Goal: Task Accomplishment & Management: Use online tool/utility

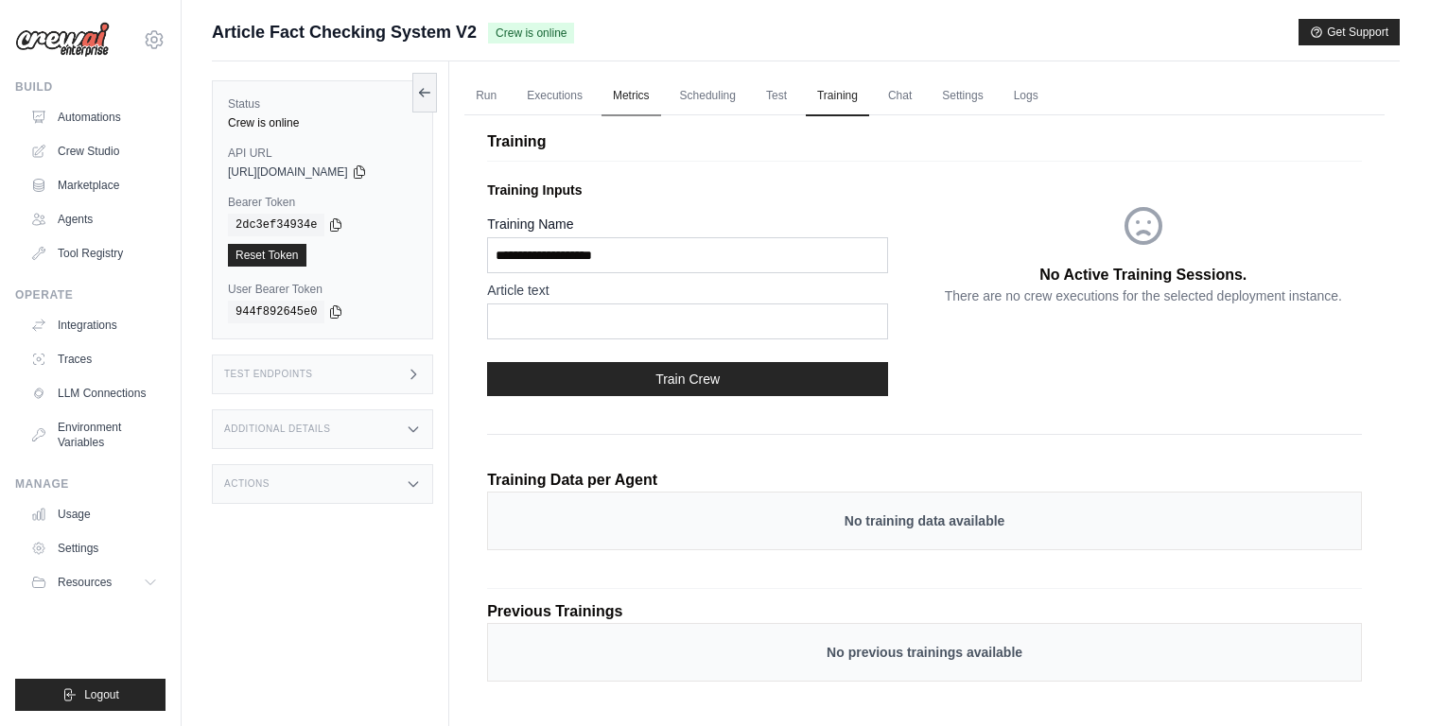
click at [633, 88] on link "Metrics" at bounding box center [631, 97] width 60 height 40
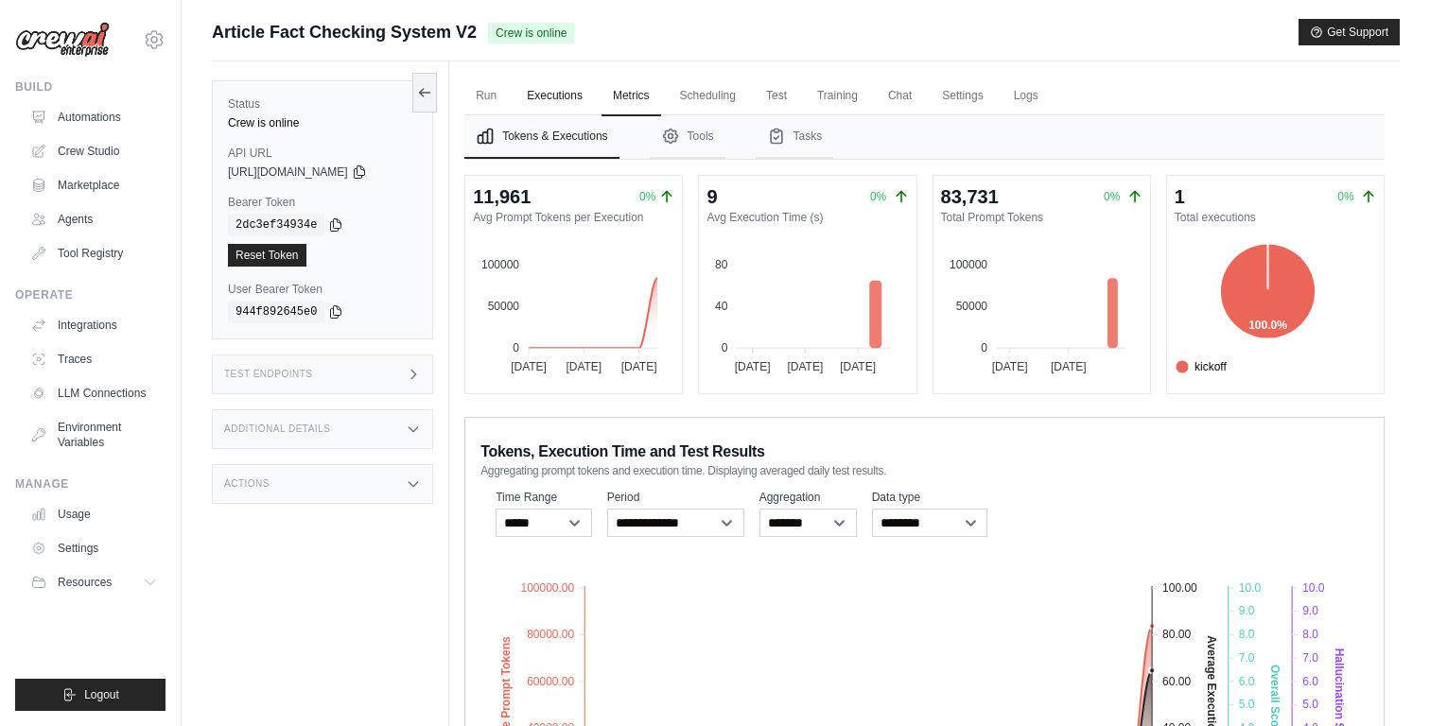
click at [573, 97] on link "Executions" at bounding box center [554, 97] width 78 height 40
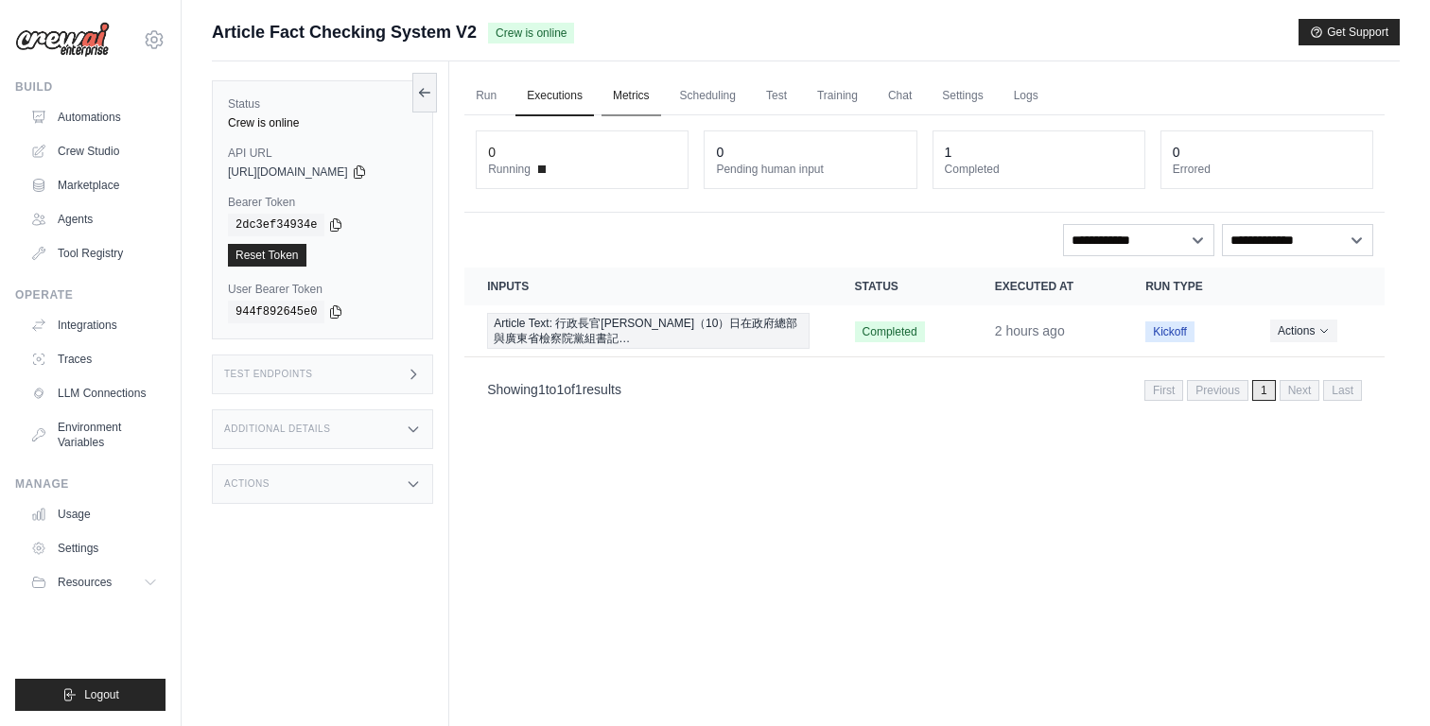
click at [635, 103] on link "Metrics" at bounding box center [631, 97] width 60 height 40
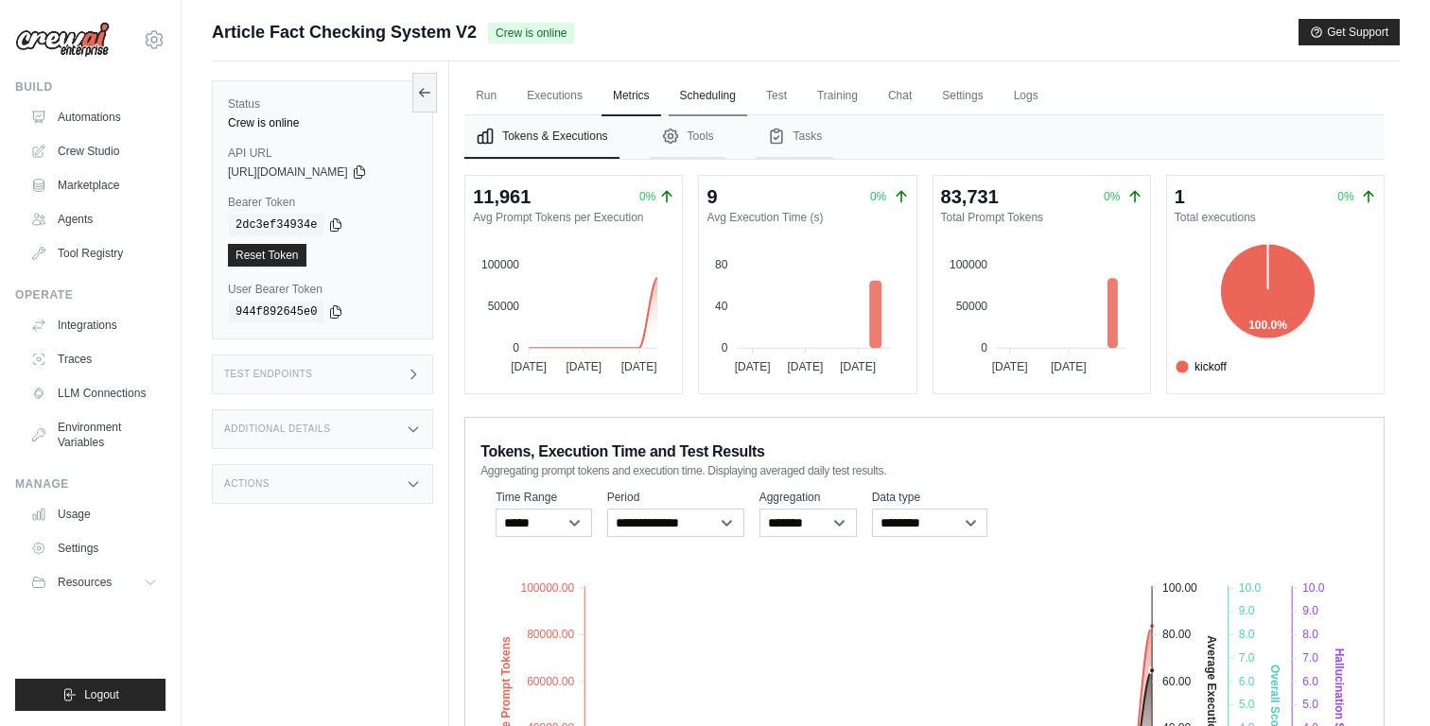
click at [700, 103] on link "Scheduling" at bounding box center [708, 97] width 78 height 40
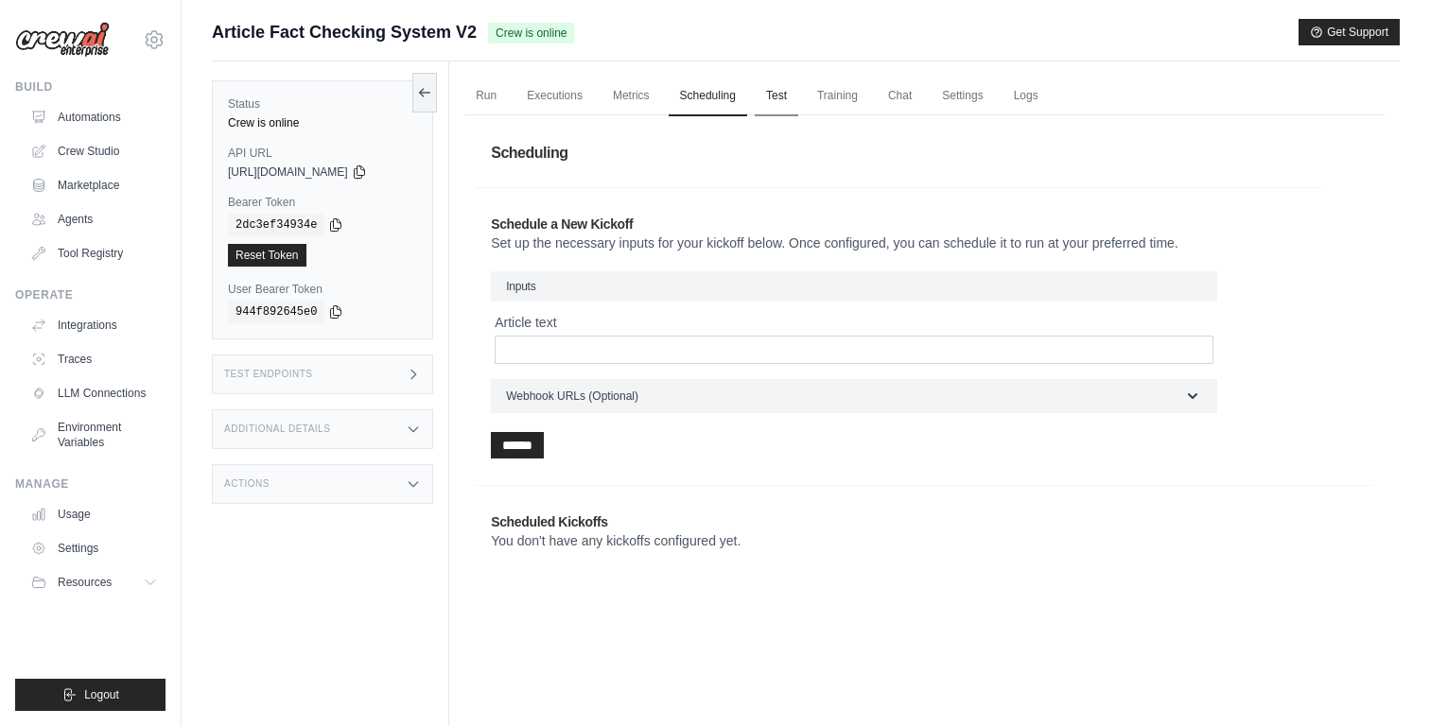
click at [798, 102] on link "Test" at bounding box center [777, 97] width 44 height 40
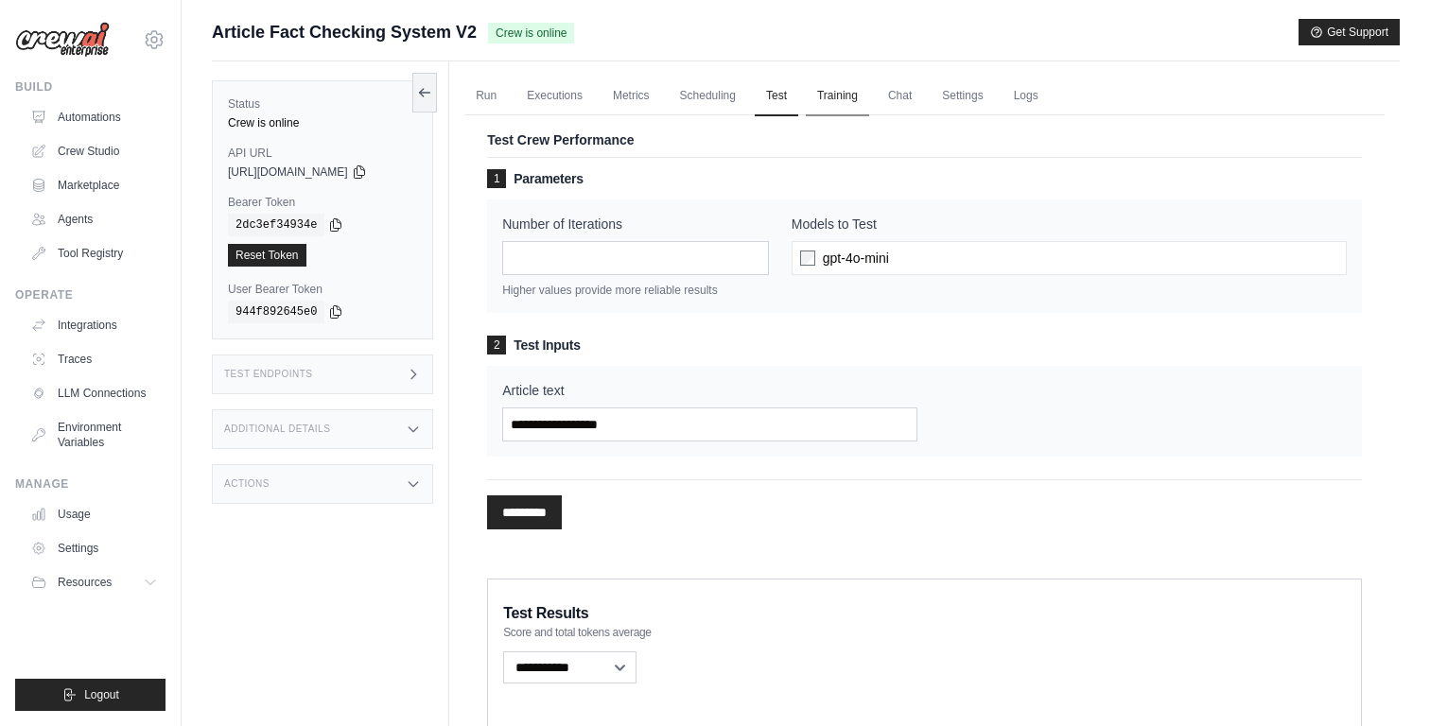
click at [854, 102] on link "Training" at bounding box center [837, 97] width 63 height 40
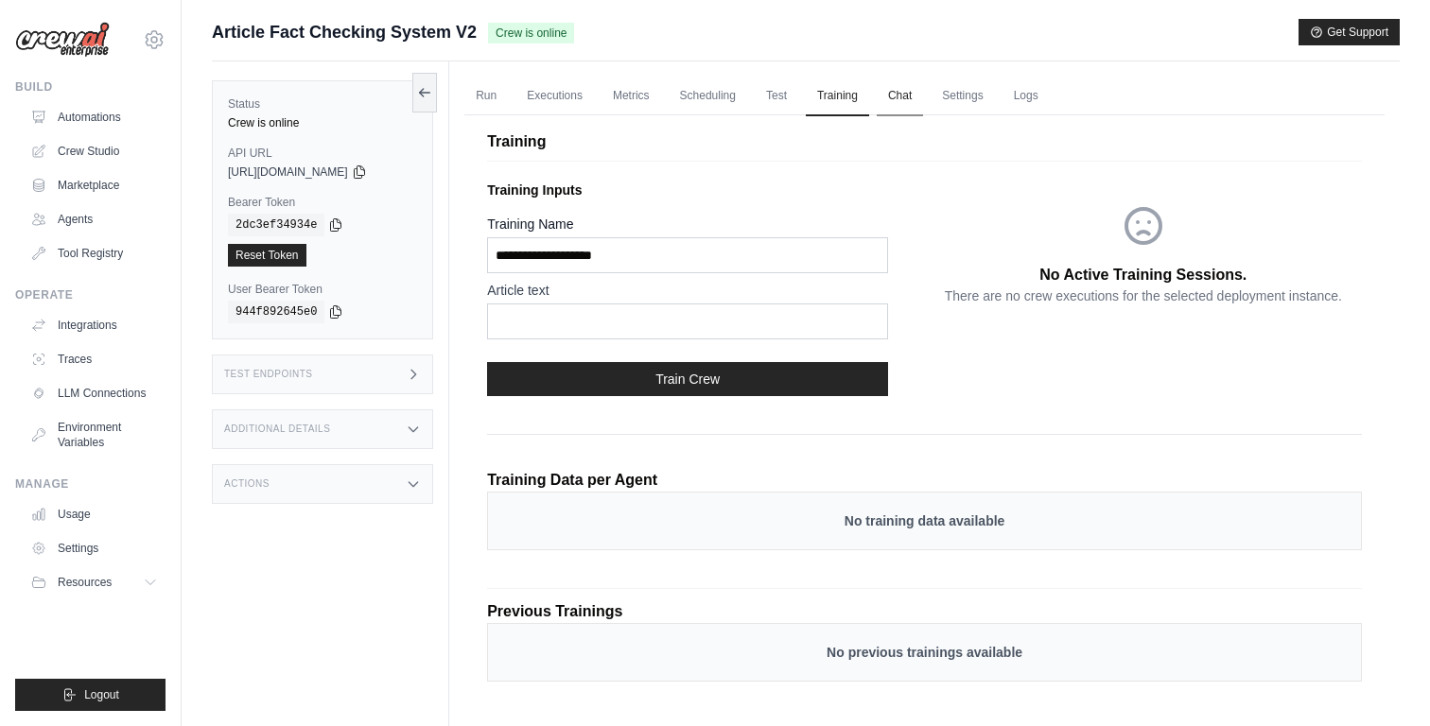
click at [923, 104] on link "Chat" at bounding box center [900, 97] width 46 height 40
click at [96, 130] on link "Automations" at bounding box center [96, 117] width 143 height 30
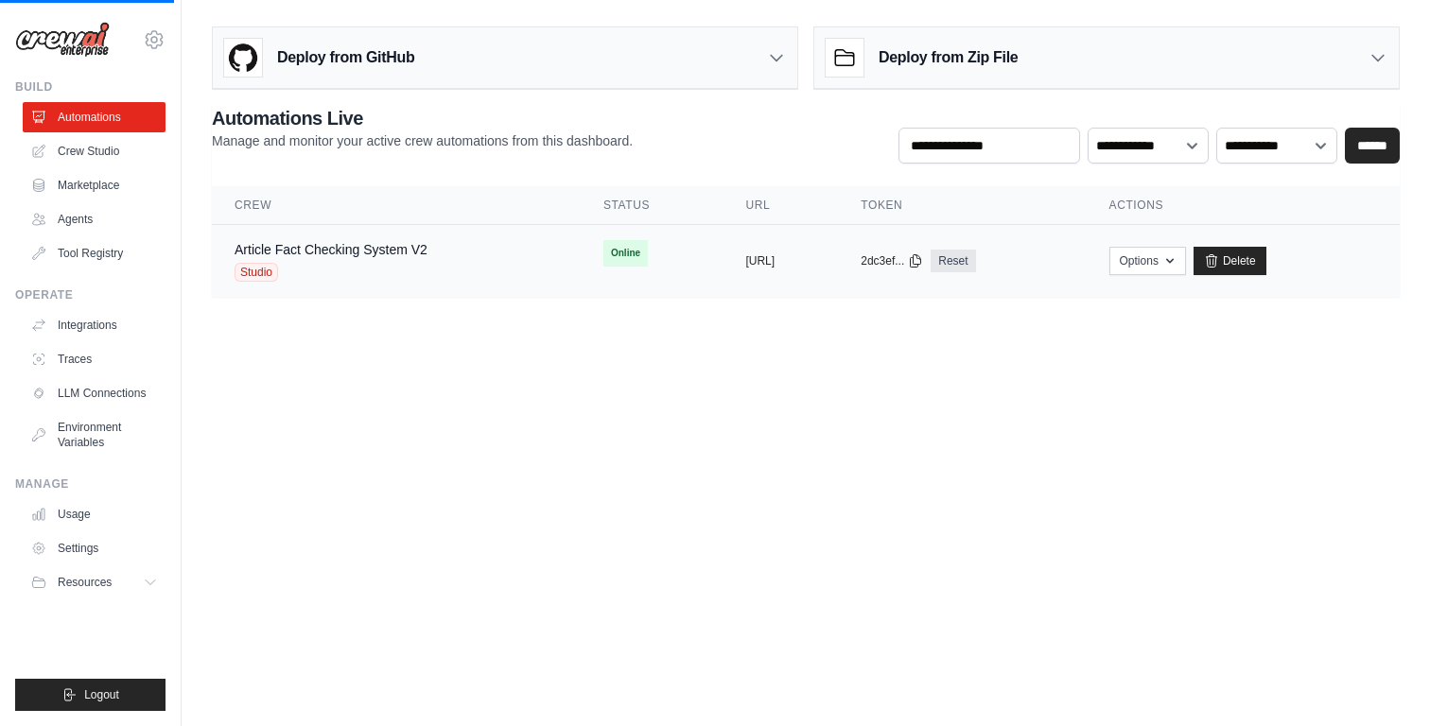
click at [368, 267] on div "Studio" at bounding box center [331, 272] width 193 height 19
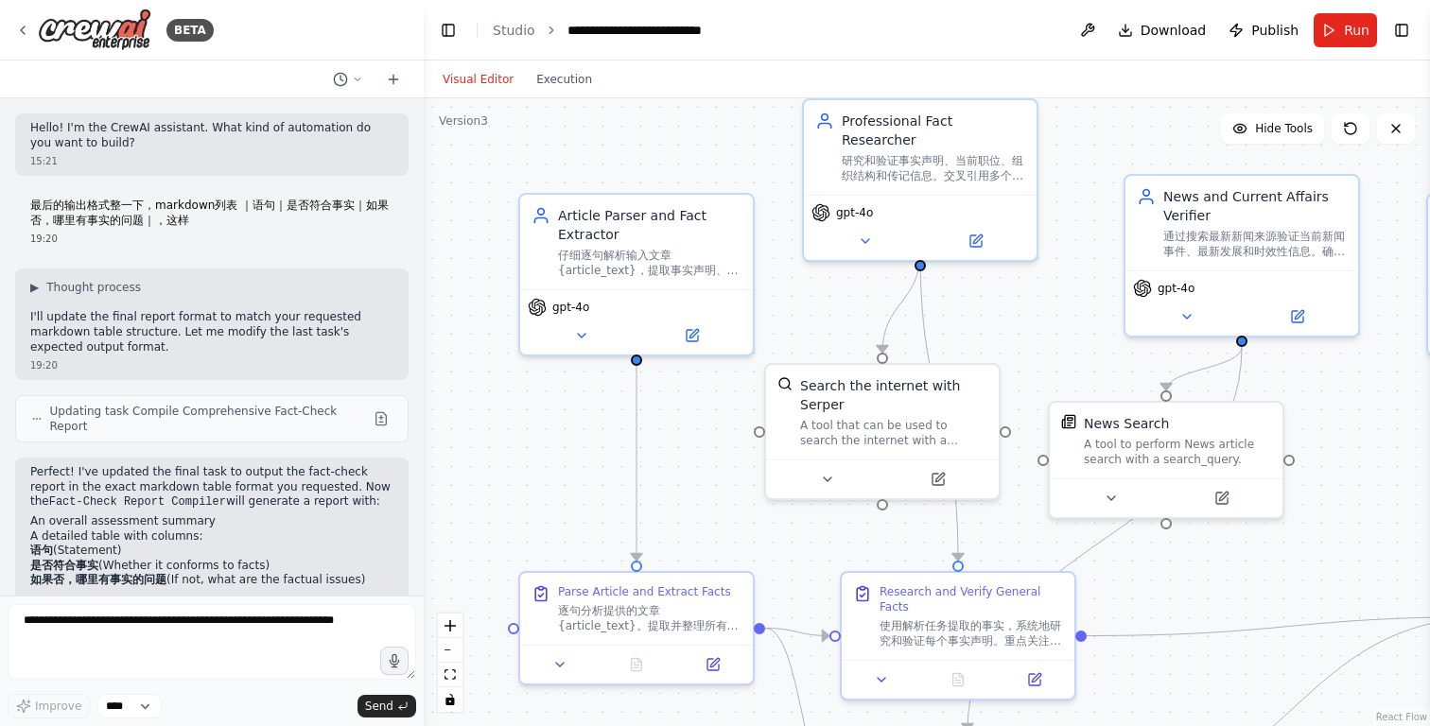
scroll to position [591, 0]
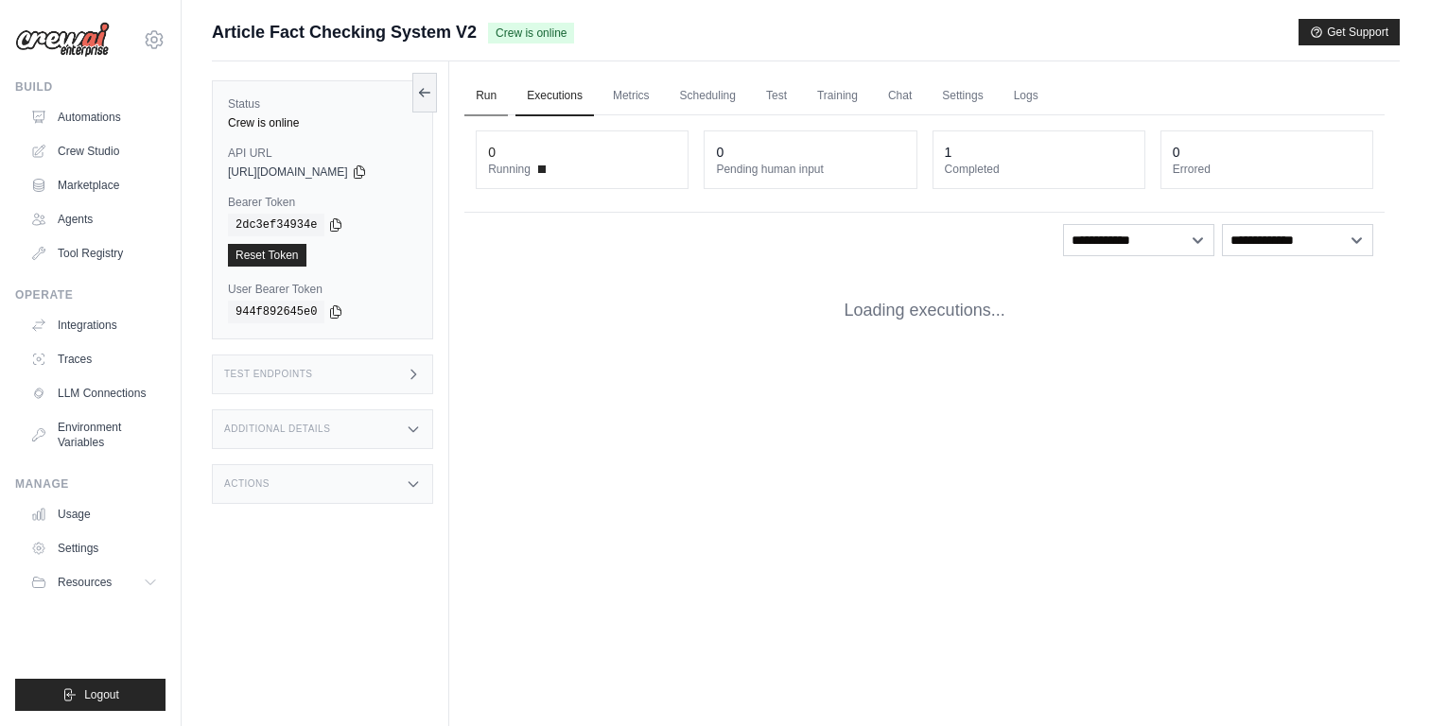
click at [482, 96] on link "Run" at bounding box center [486, 97] width 44 height 40
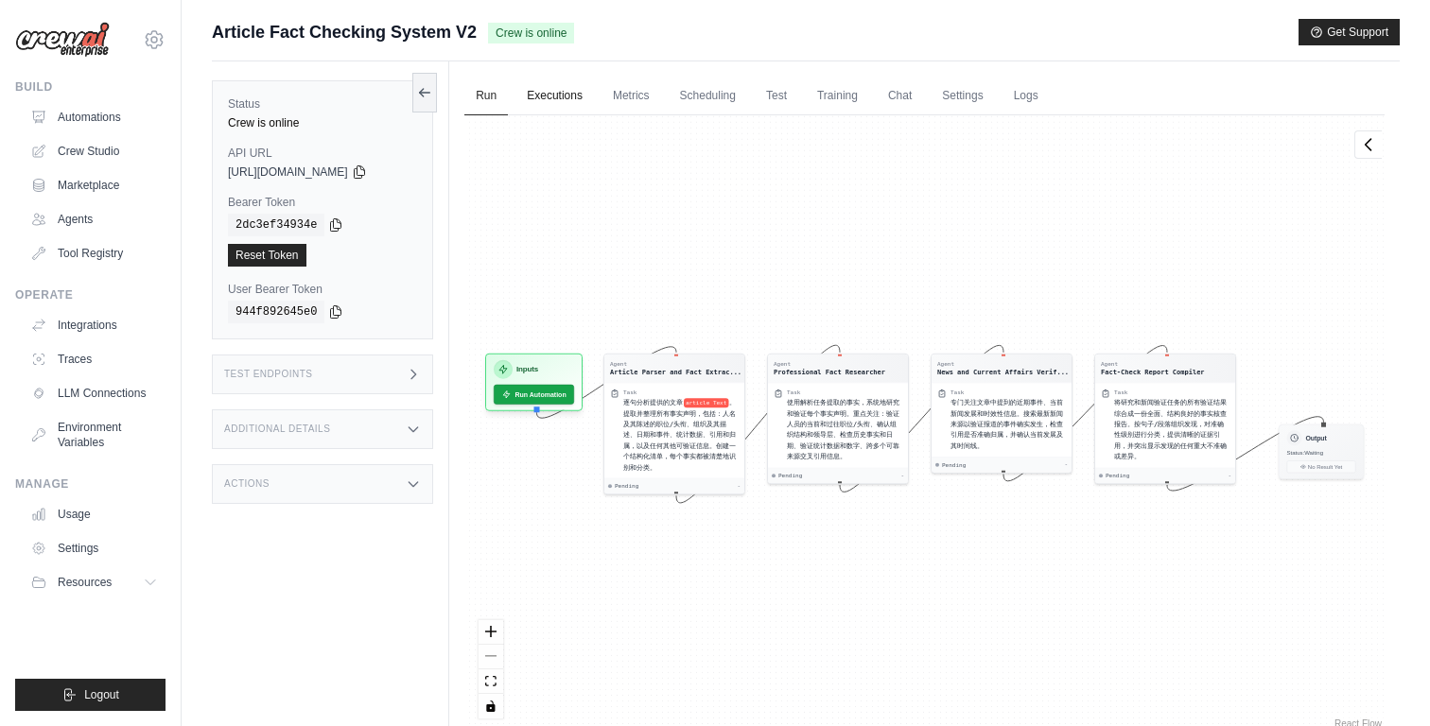
click at [545, 100] on link "Executions" at bounding box center [554, 97] width 78 height 40
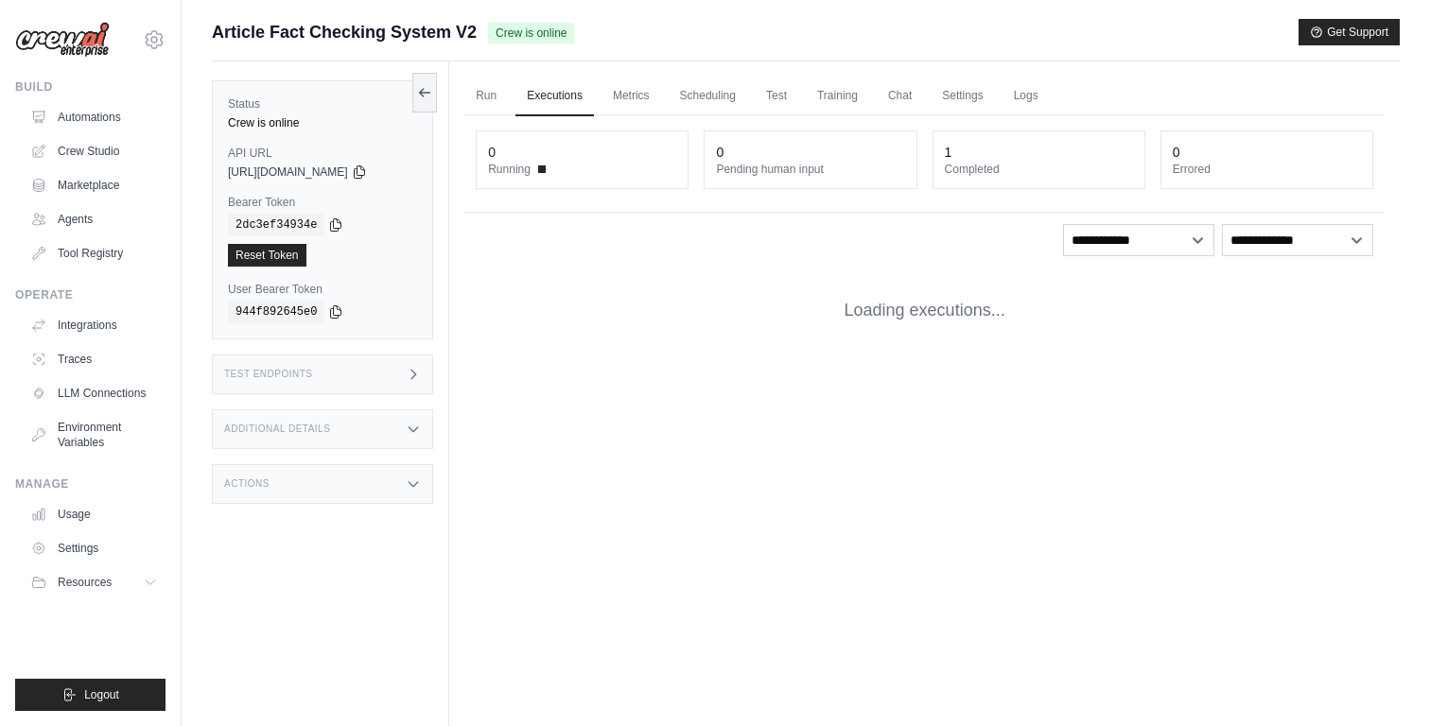
click at [973, 163] on dt "Completed" at bounding box center [1039, 169] width 188 height 15
click at [394, 374] on div "Test Endpoints" at bounding box center [322, 375] width 221 height 40
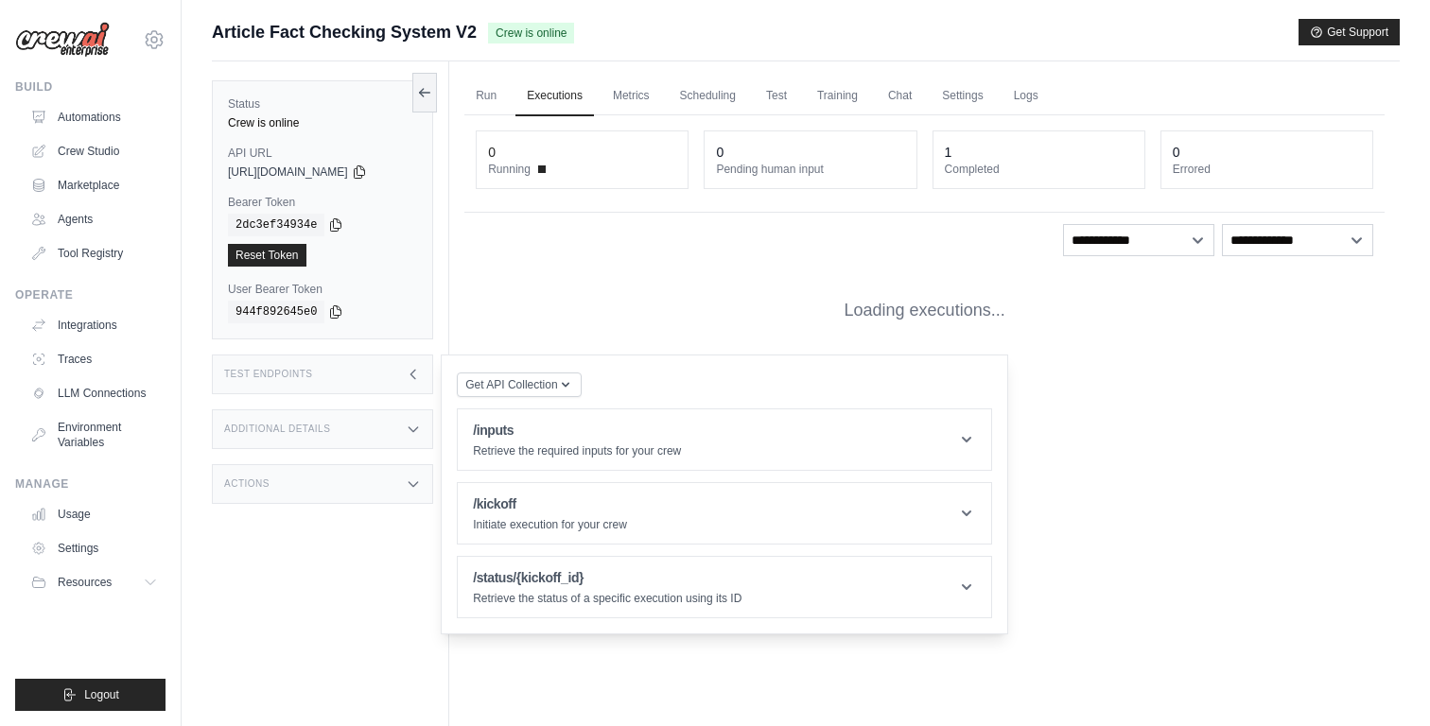
click at [394, 374] on div "Test Endpoints" at bounding box center [322, 375] width 221 height 40
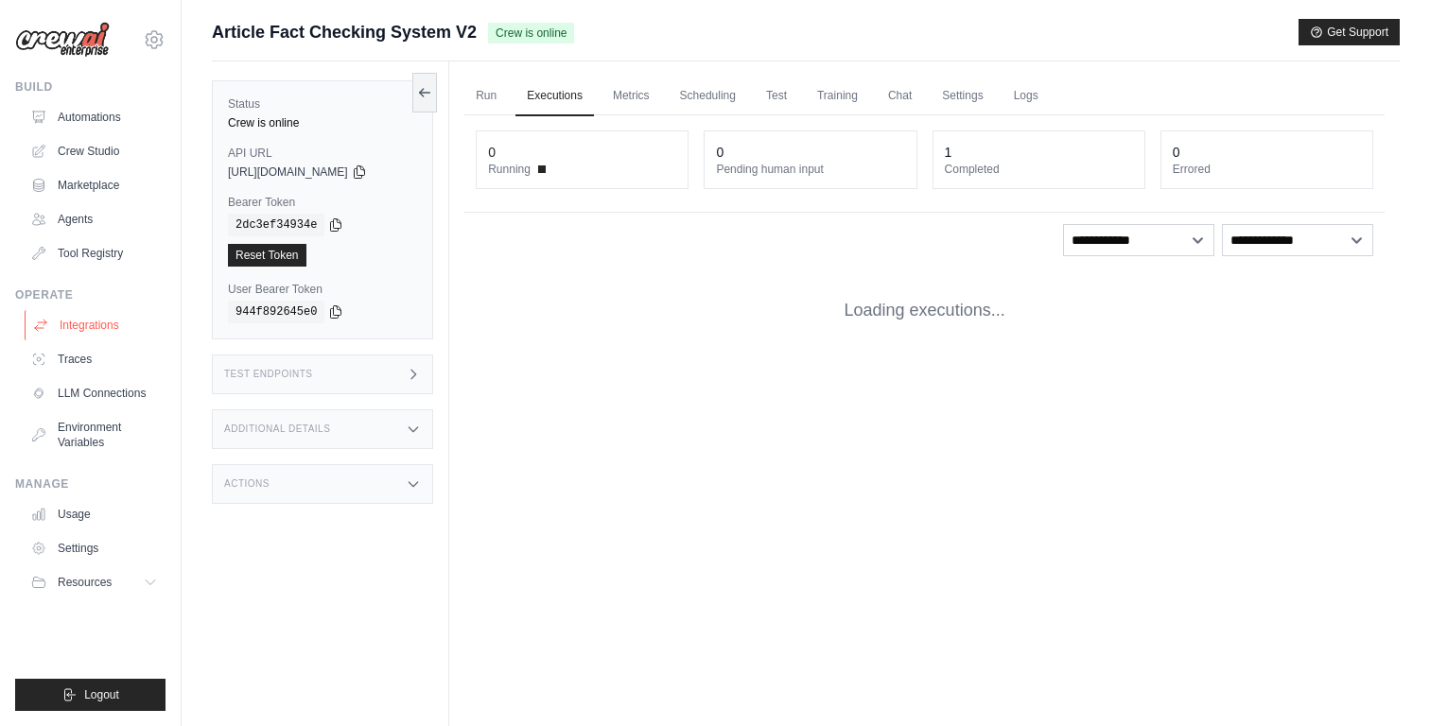
click at [111, 332] on link "Integrations" at bounding box center [96, 325] width 143 height 30
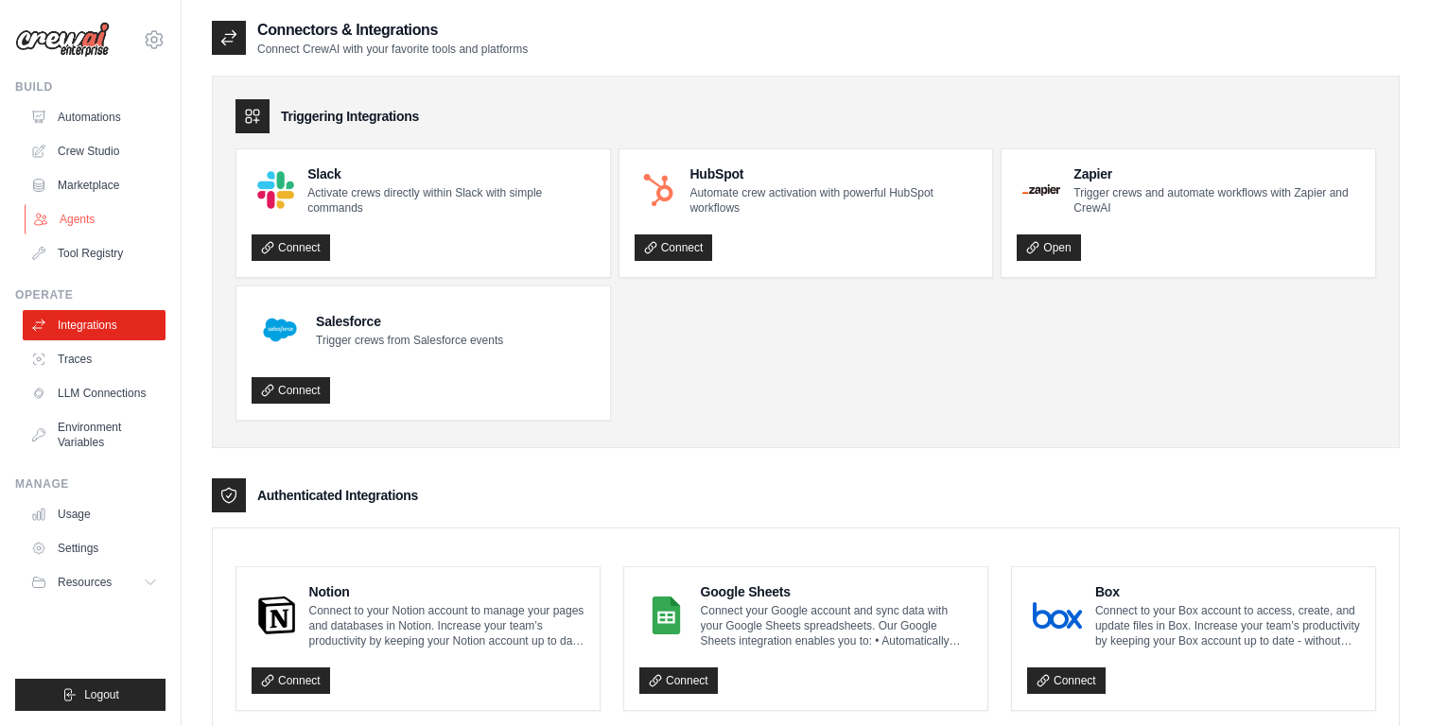
click at [111, 218] on link "Agents" at bounding box center [96, 219] width 143 height 30
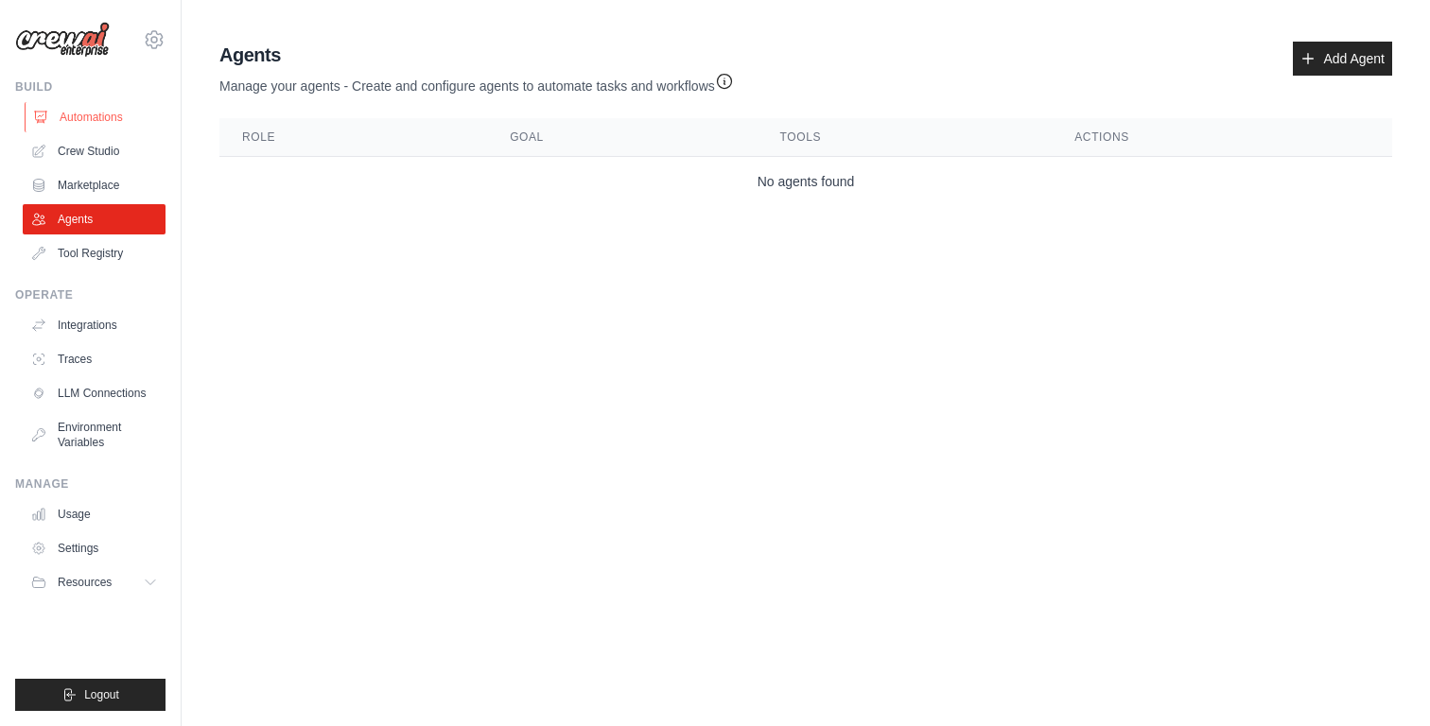
click at [113, 121] on link "Automations" at bounding box center [96, 117] width 143 height 30
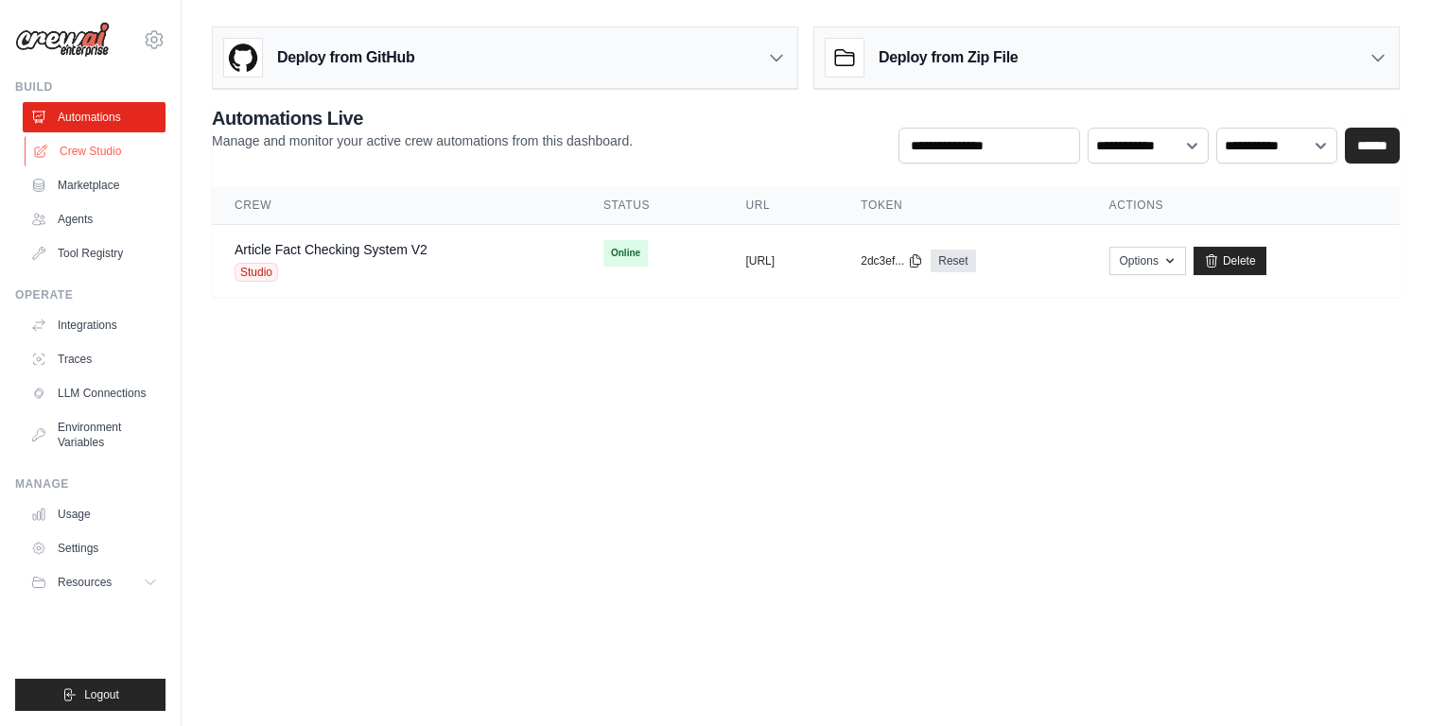
click at [102, 148] on link "Crew Studio" at bounding box center [96, 151] width 143 height 30
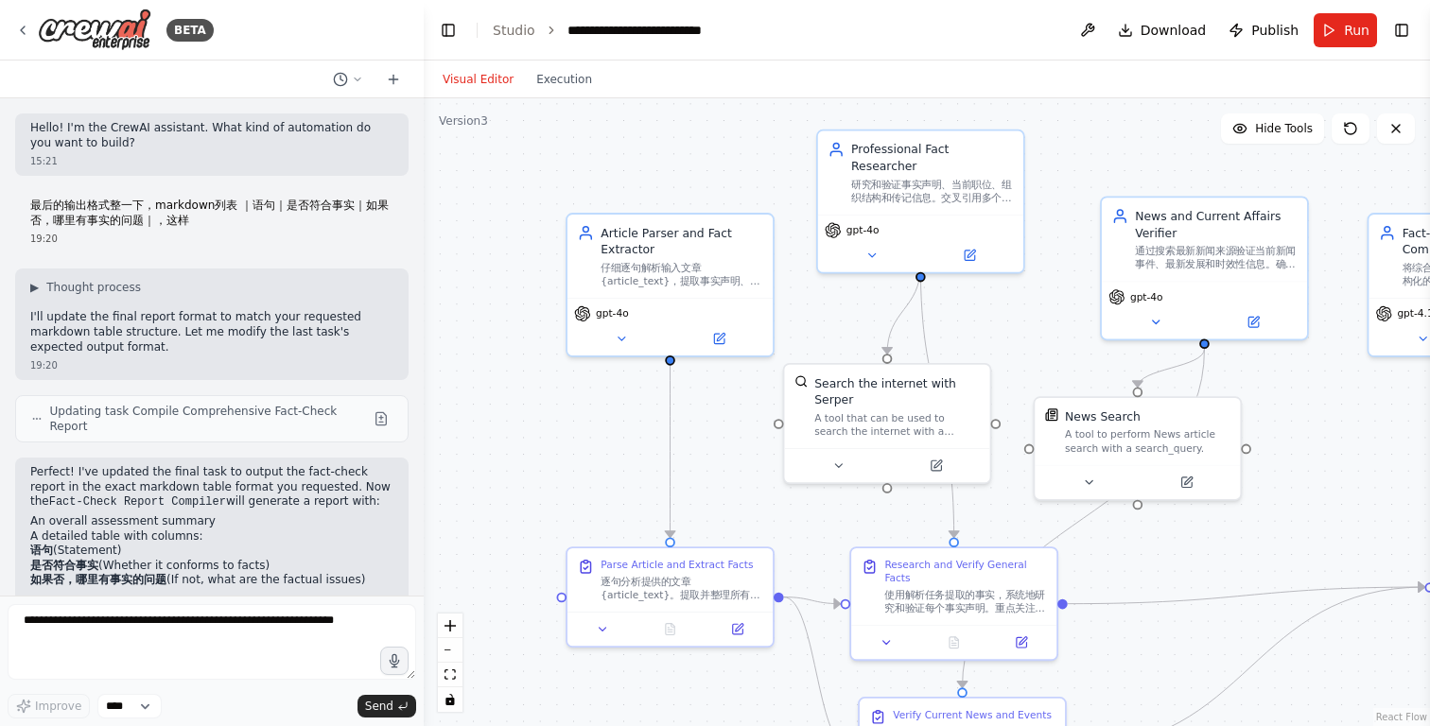
scroll to position [591, 0]
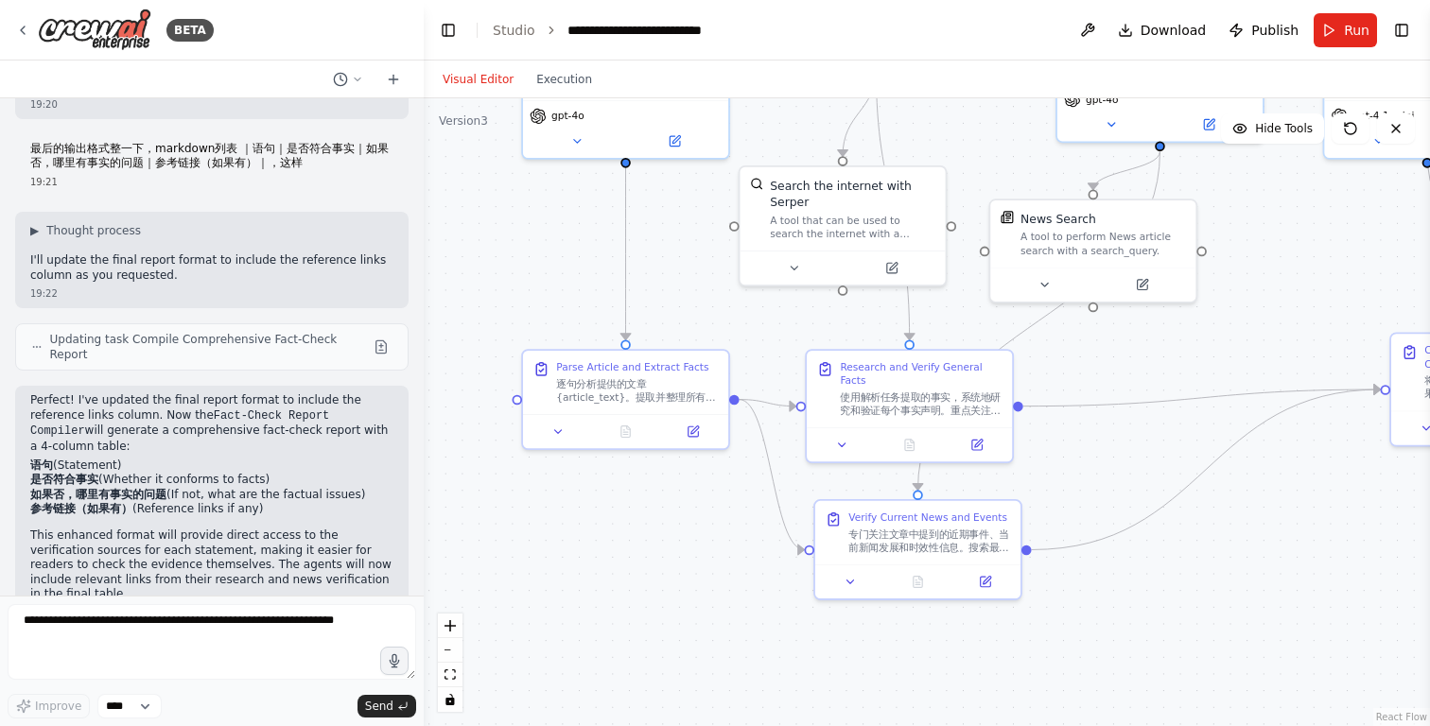
drag, startPoint x: 771, startPoint y: 460, endPoint x: 726, endPoint y: 262, distance: 202.6
click at [726, 262] on div ".deletable-edge-delete-btn { width: 20px; height: 20px; border: 0px solid #ffff…" at bounding box center [927, 412] width 1006 height 628
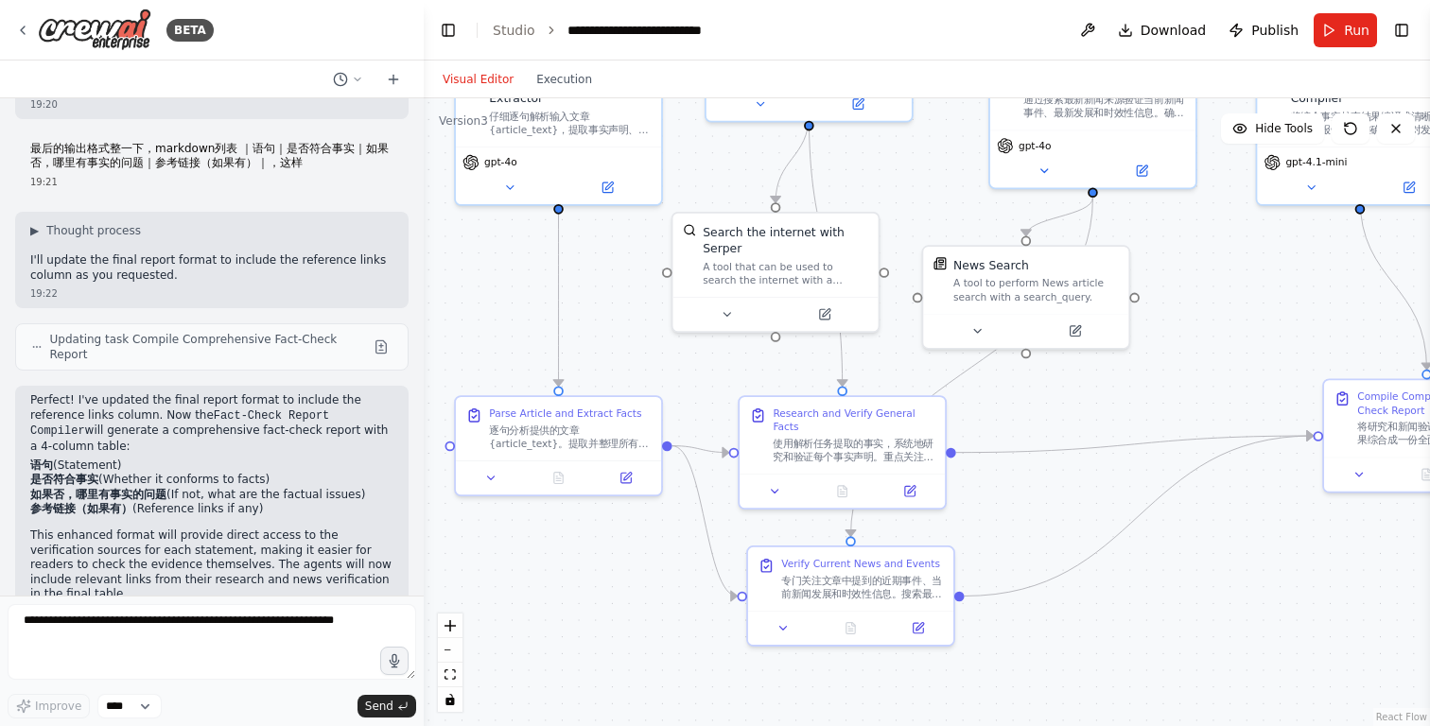
drag, startPoint x: 726, startPoint y: 262, endPoint x: 659, endPoint y: 308, distance: 81.6
click at [659, 308] on div ".deletable-edge-delete-btn { width: 20px; height: 20px; border: 0px solid #ffff…" at bounding box center [927, 412] width 1006 height 628
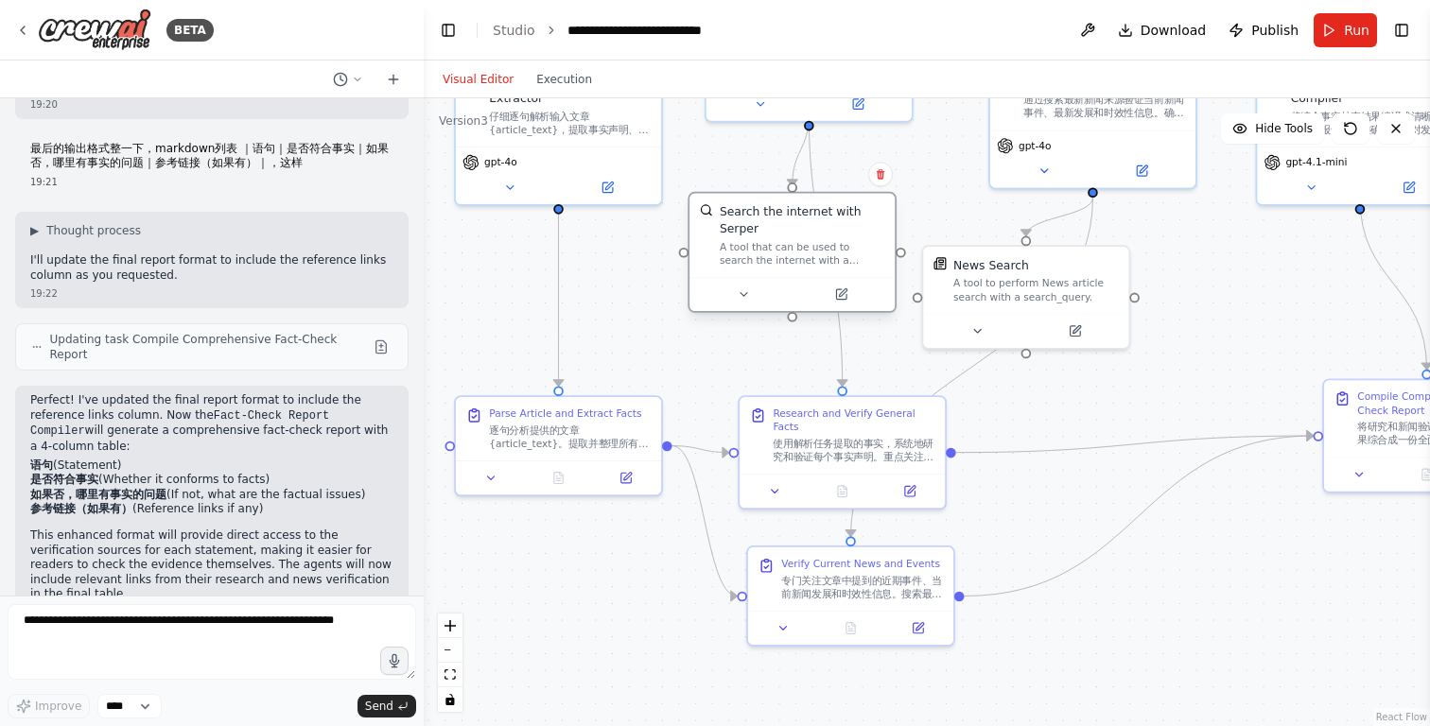
drag, startPoint x: 867, startPoint y: 238, endPoint x: 882, endPoint y: 220, distance: 23.5
click at [882, 220] on div "Search the internet with Serper" at bounding box center [802, 219] width 165 height 33
click at [839, 450] on div "使用解析任务提取的事实，系统地研究和验证每个事实声明。重点关注：验证人员的当前和过往职位/头衔、确认组织结构和领导层、检查历史事实和日期、验证统计数据和数字、…" at bounding box center [854, 447] width 162 height 26
click at [1090, 407] on div ".deletable-edge-delete-btn { width: 20px; height: 20px; border: 0px solid #ffff…" at bounding box center [927, 412] width 1006 height 628
